Goal: Information Seeking & Learning: Learn about a topic

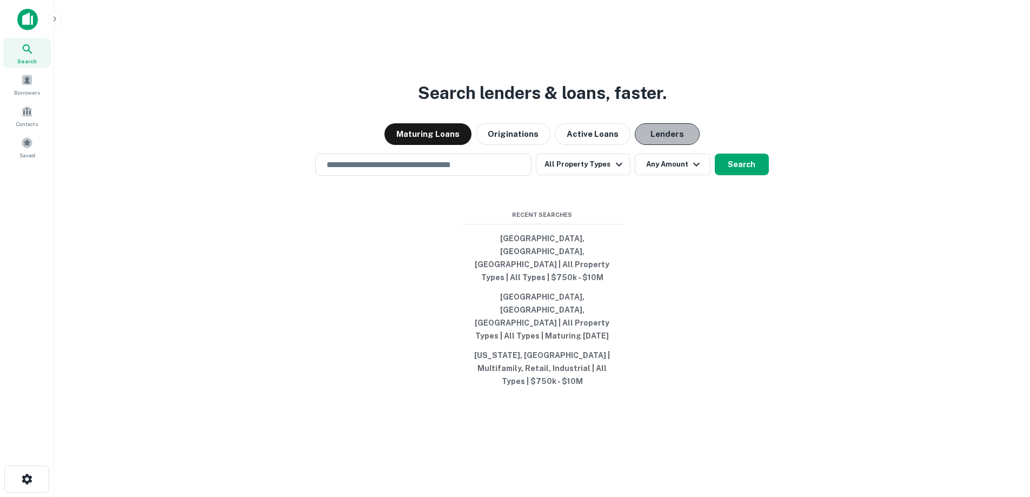
click at [677, 145] on button "Lenders" at bounding box center [667, 134] width 65 height 22
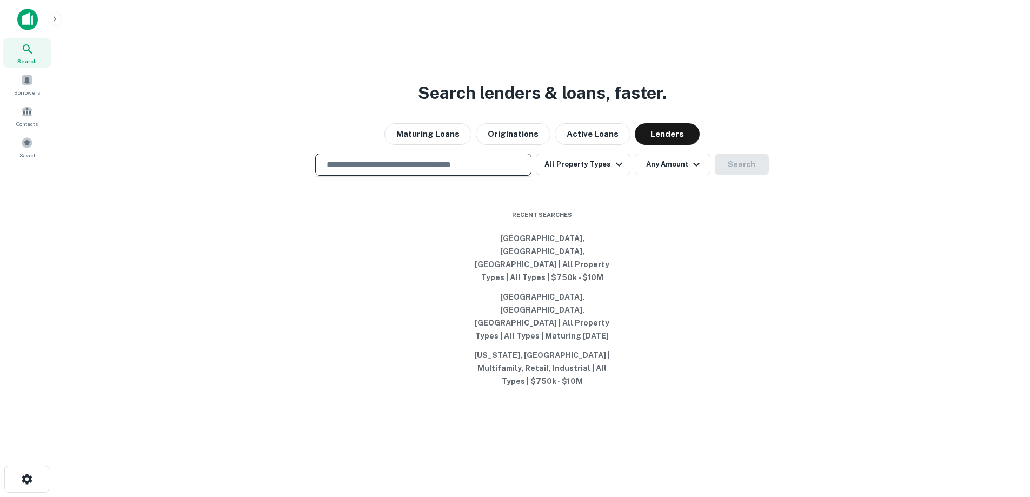
click at [464, 171] on input "text" at bounding box center [423, 164] width 207 height 12
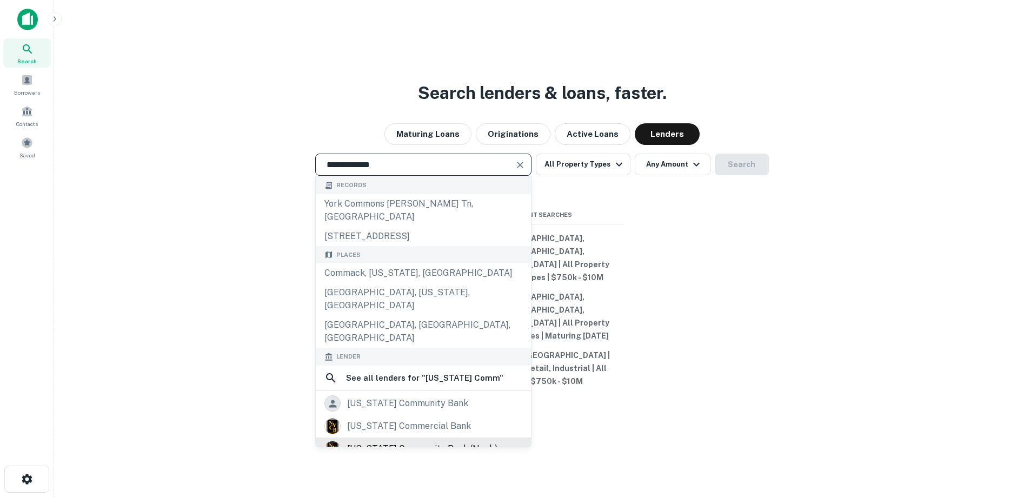
type input "**********"
click at [419, 441] on div "[US_STATE] community bank (nycb)" at bounding box center [422, 449] width 150 height 16
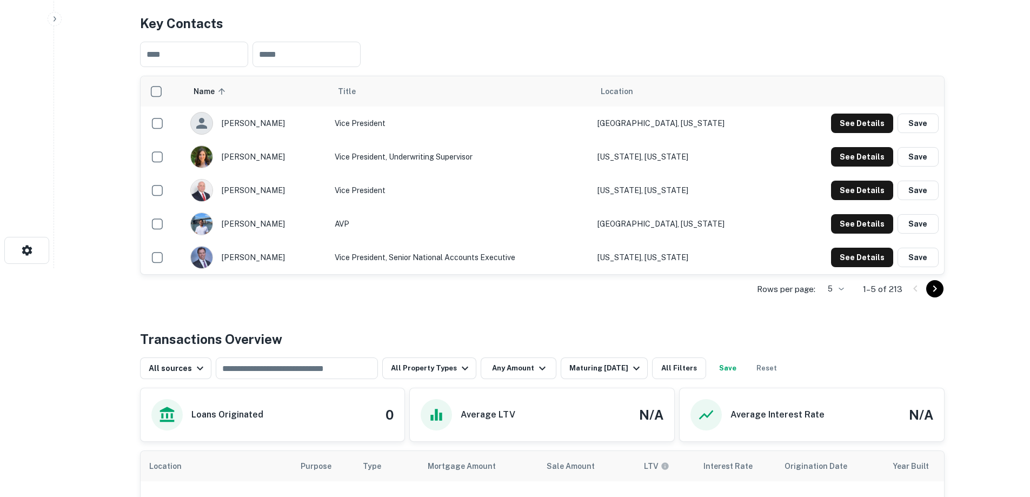
scroll to position [32, 0]
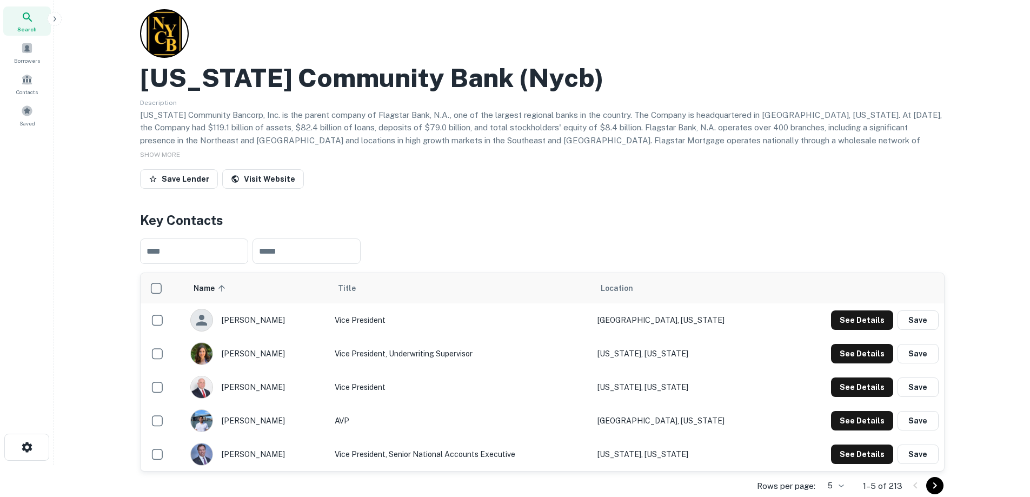
click at [55, 21] on icon "button" at bounding box center [55, 18] width 3 height 5
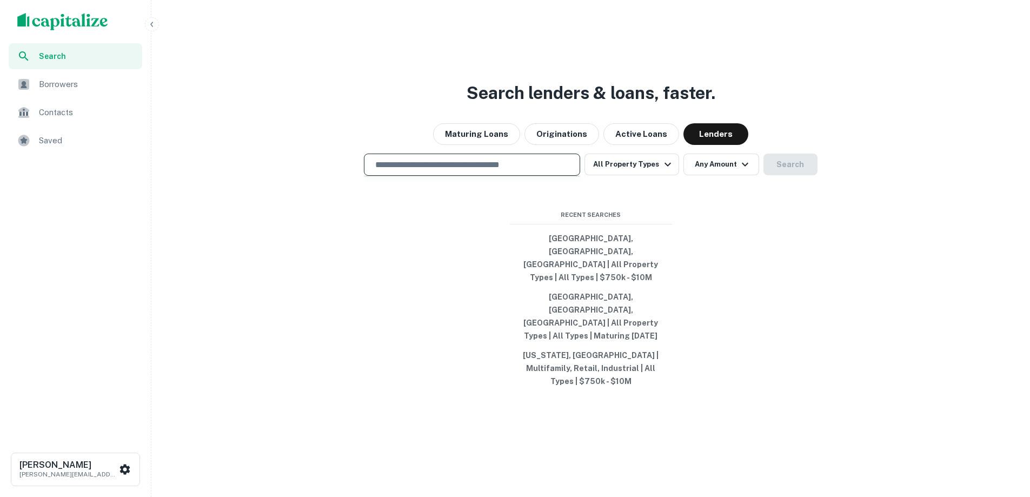
click at [471, 171] on input "text" at bounding box center [472, 164] width 207 height 12
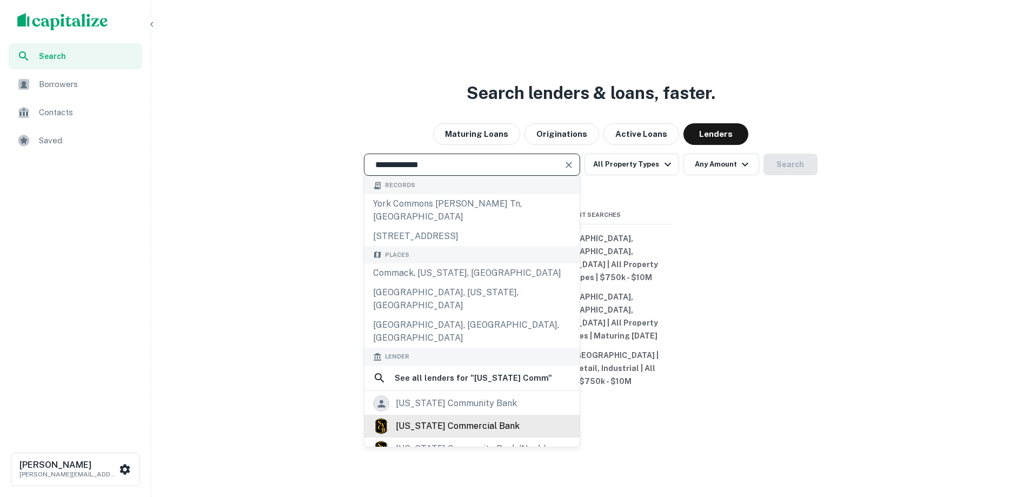
type input "**********"
click at [485, 421] on div "[US_STATE] commercial bank" at bounding box center [458, 426] width 124 height 16
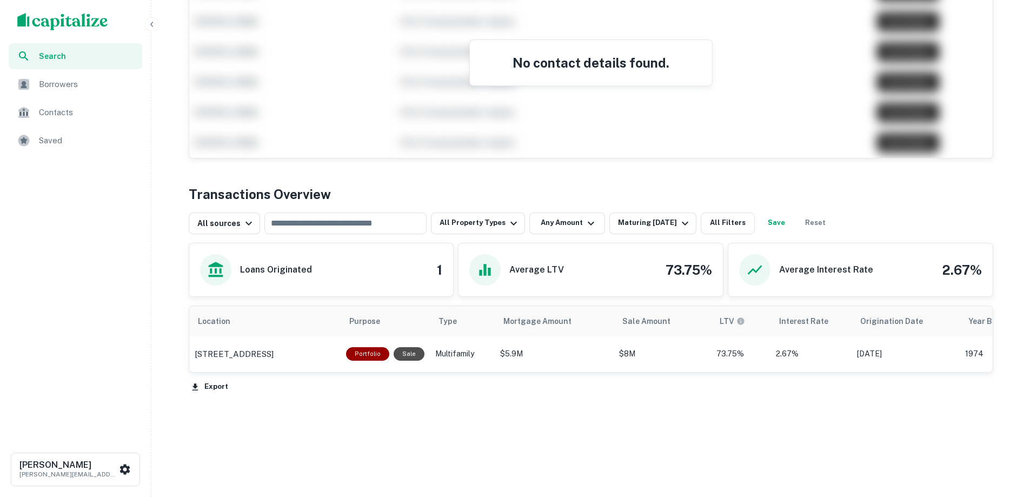
scroll to position [303, 0]
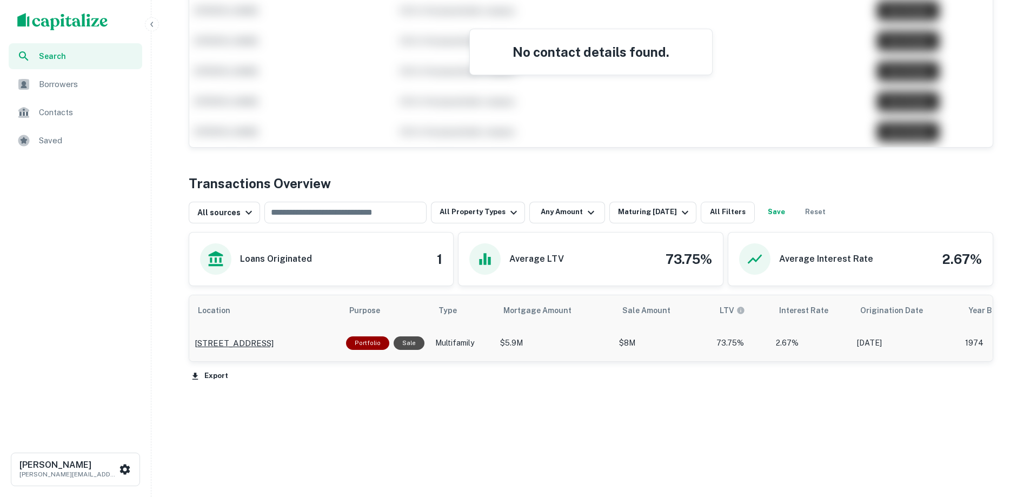
click at [274, 343] on p "[STREET_ADDRESS]" at bounding box center [234, 343] width 79 height 13
